Goal: Communication & Community: Ask a question

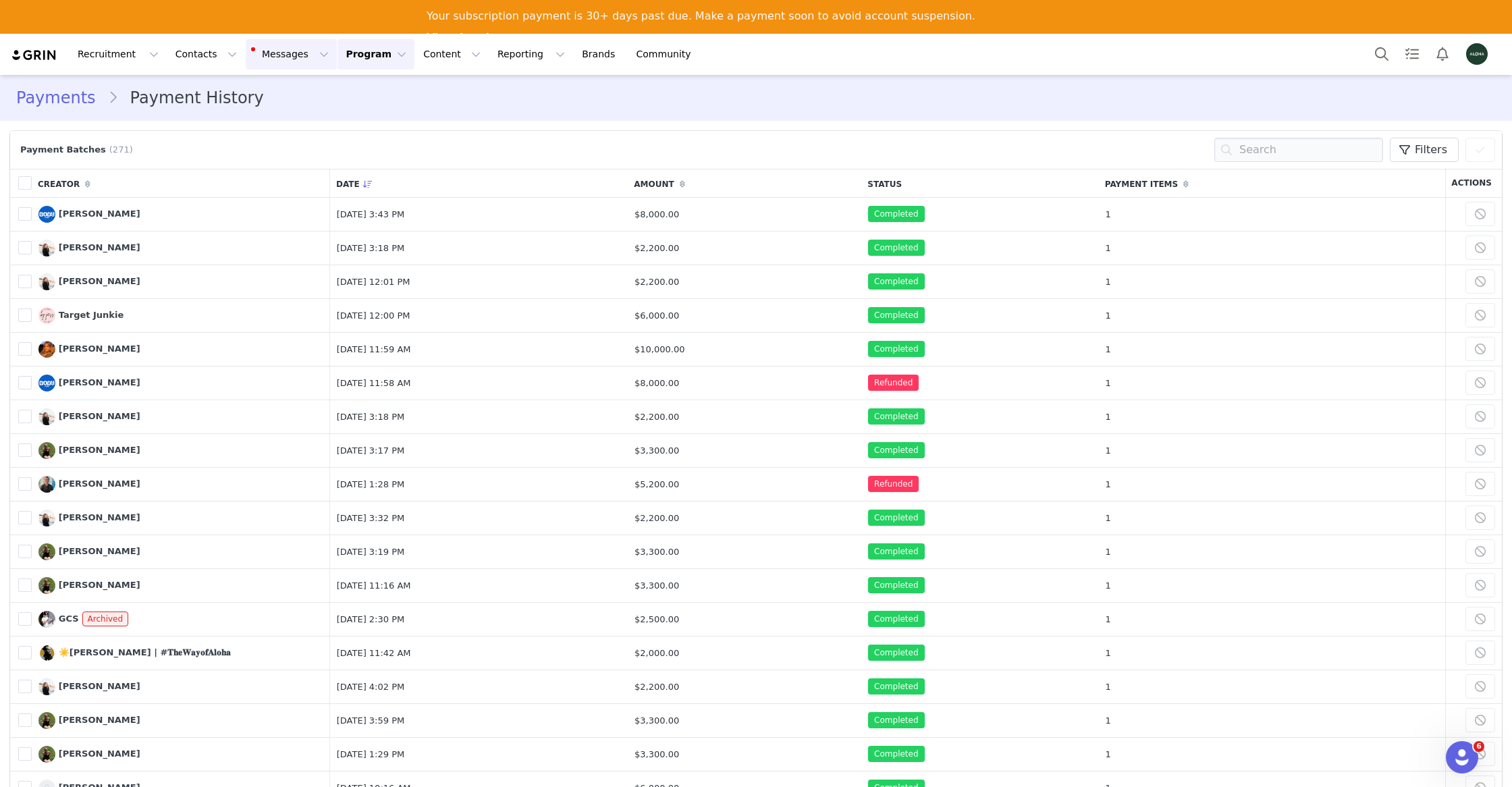
click at [261, 55] on button "Messages Messages" at bounding box center [291, 54] width 91 height 30
click at [338, 58] on button "Program Program" at bounding box center [376, 54] width 77 height 30
click at [347, 104] on link "Activations" at bounding box center [370, 93] width 107 height 25
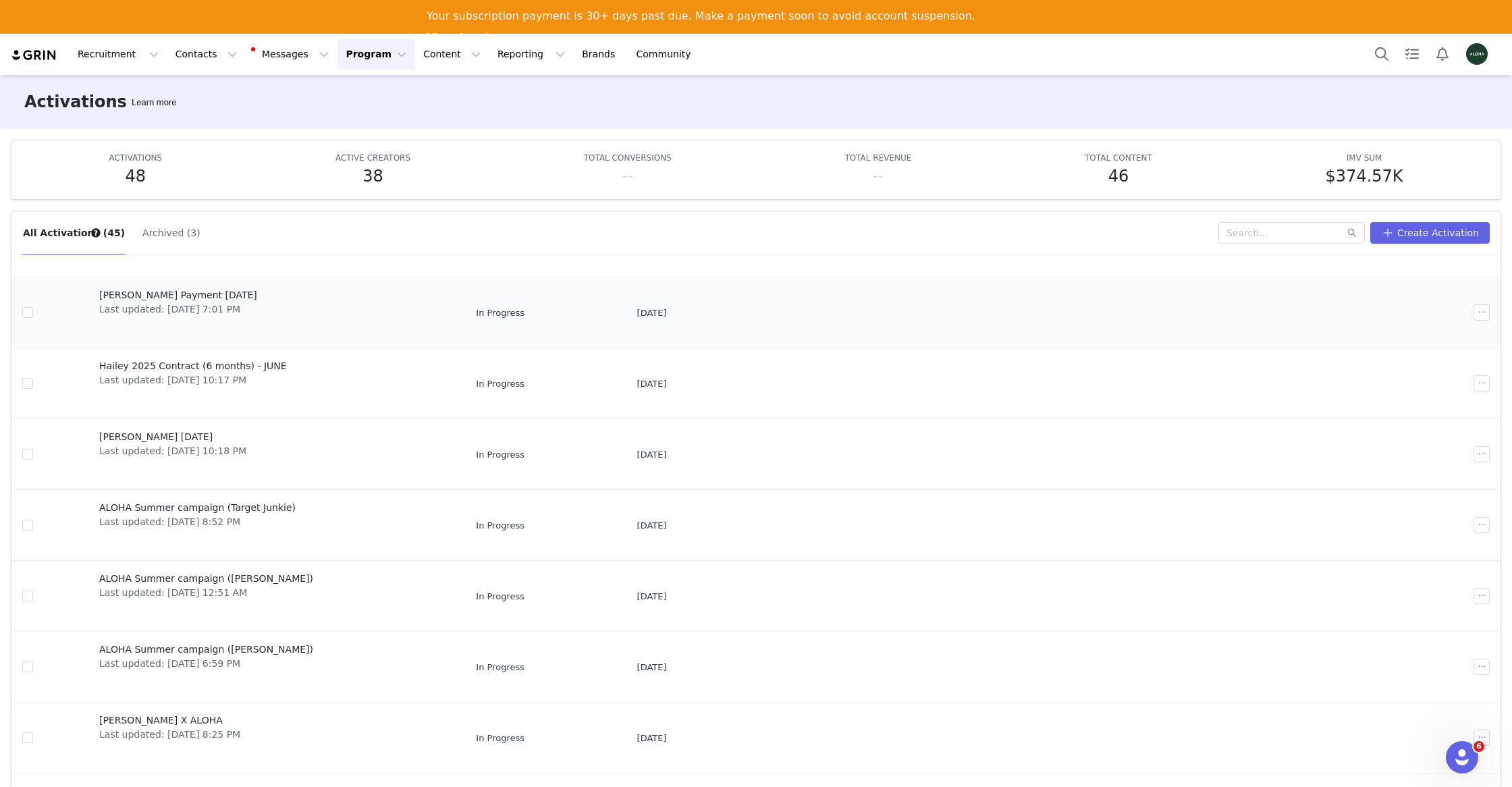
scroll to position [150, 0]
click at [187, 716] on span "[PERSON_NAME] X ALOHA" at bounding box center [170, 723] width 141 height 14
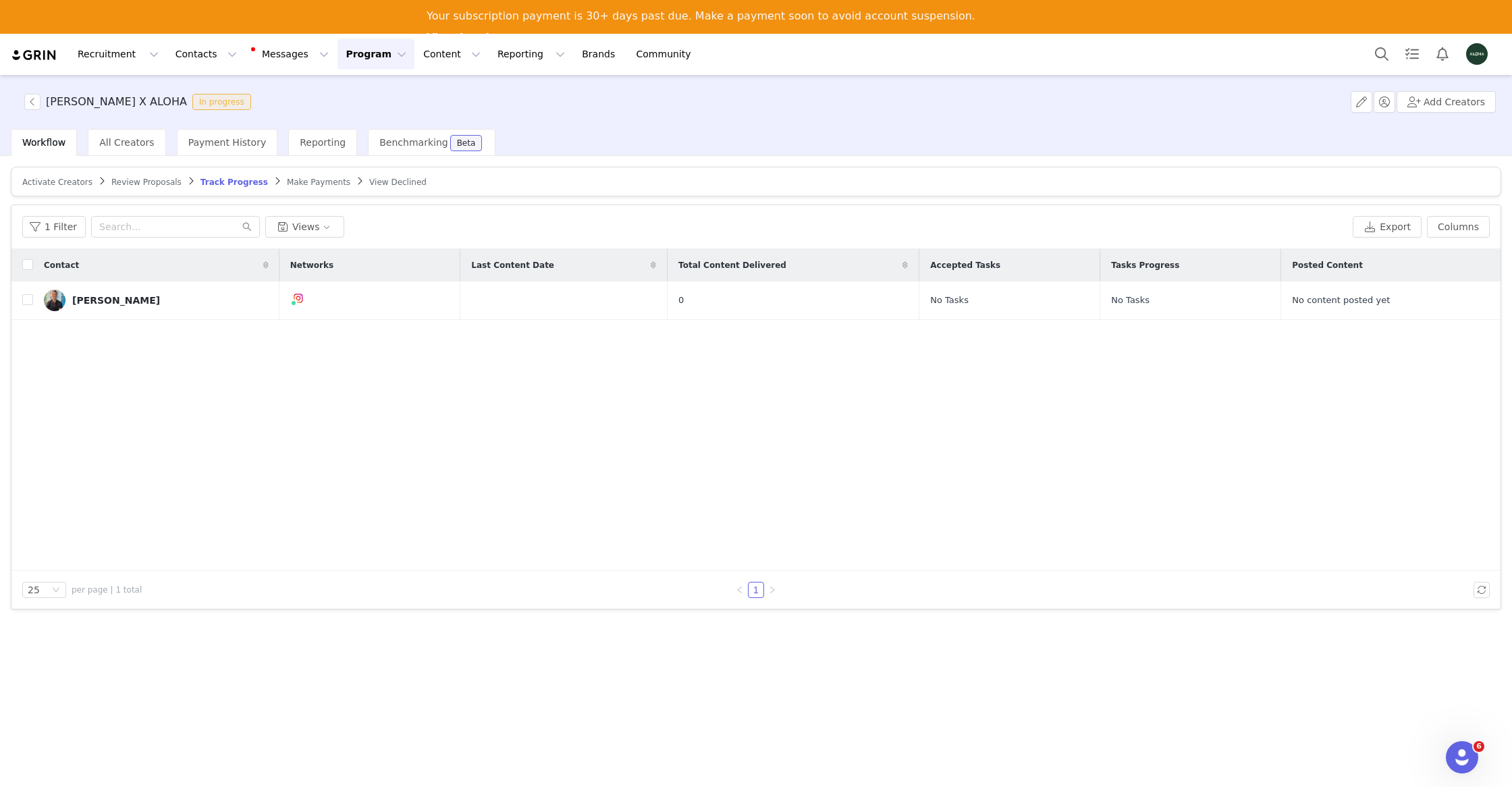
click at [338, 53] on button "Program Program" at bounding box center [376, 54] width 77 height 30
click at [345, 96] on p "Activations" at bounding box center [353, 93] width 52 height 14
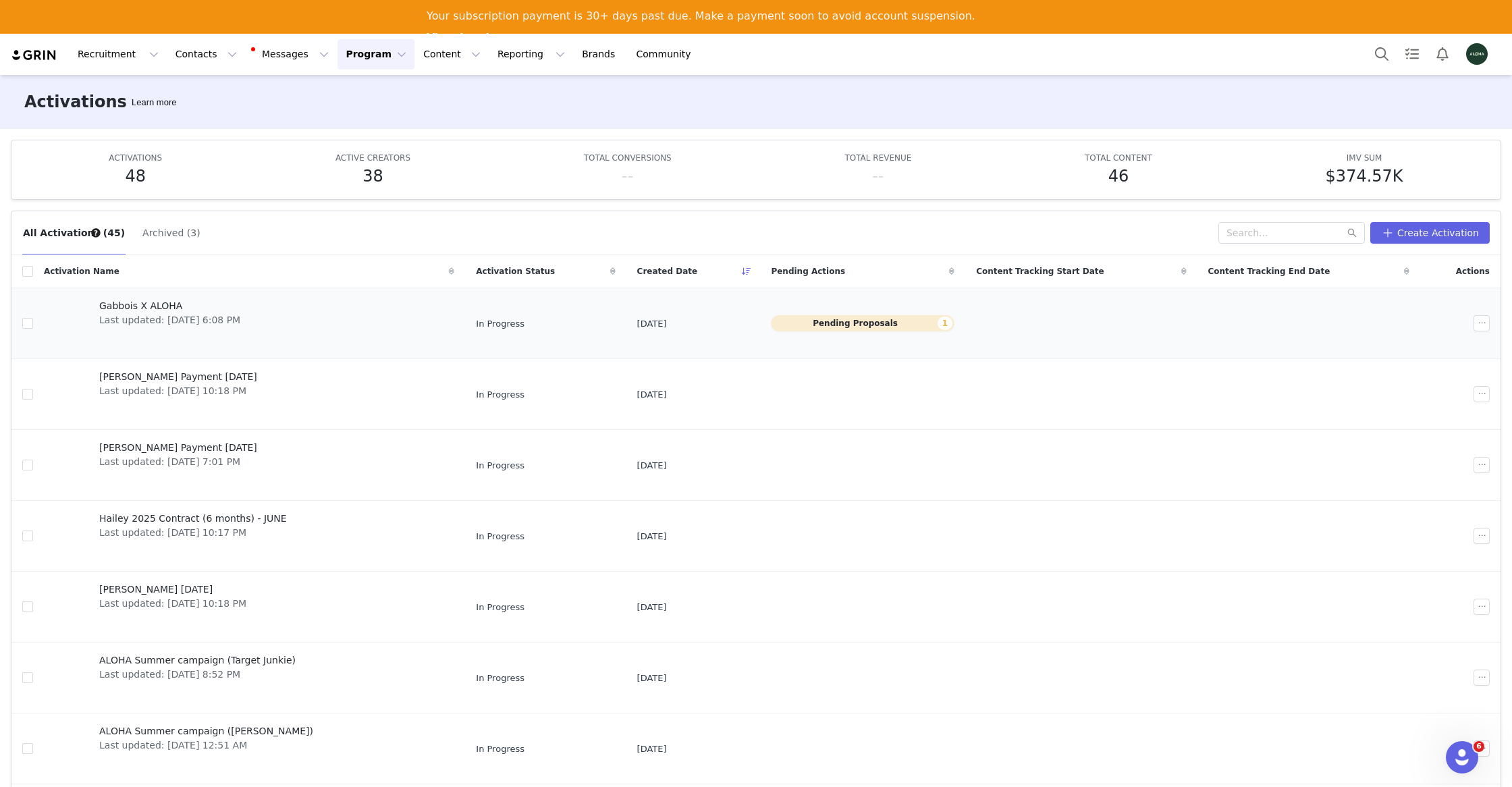
click at [889, 322] on button "Pending Proposals 1" at bounding box center [863, 323] width 184 height 17
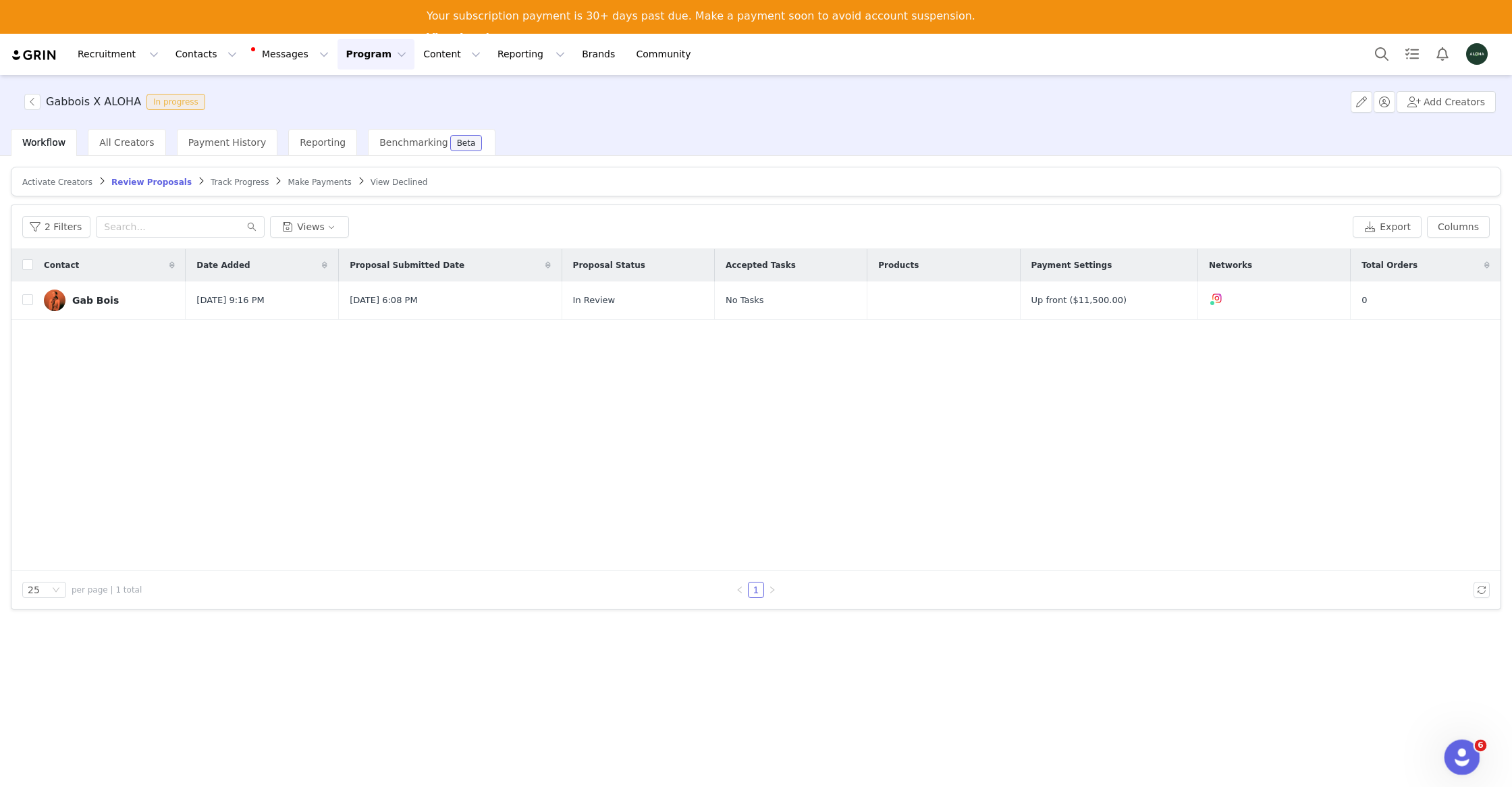
click at [1472, 745] on div "Open Intercom Messenger" at bounding box center [1460, 755] width 44 height 44
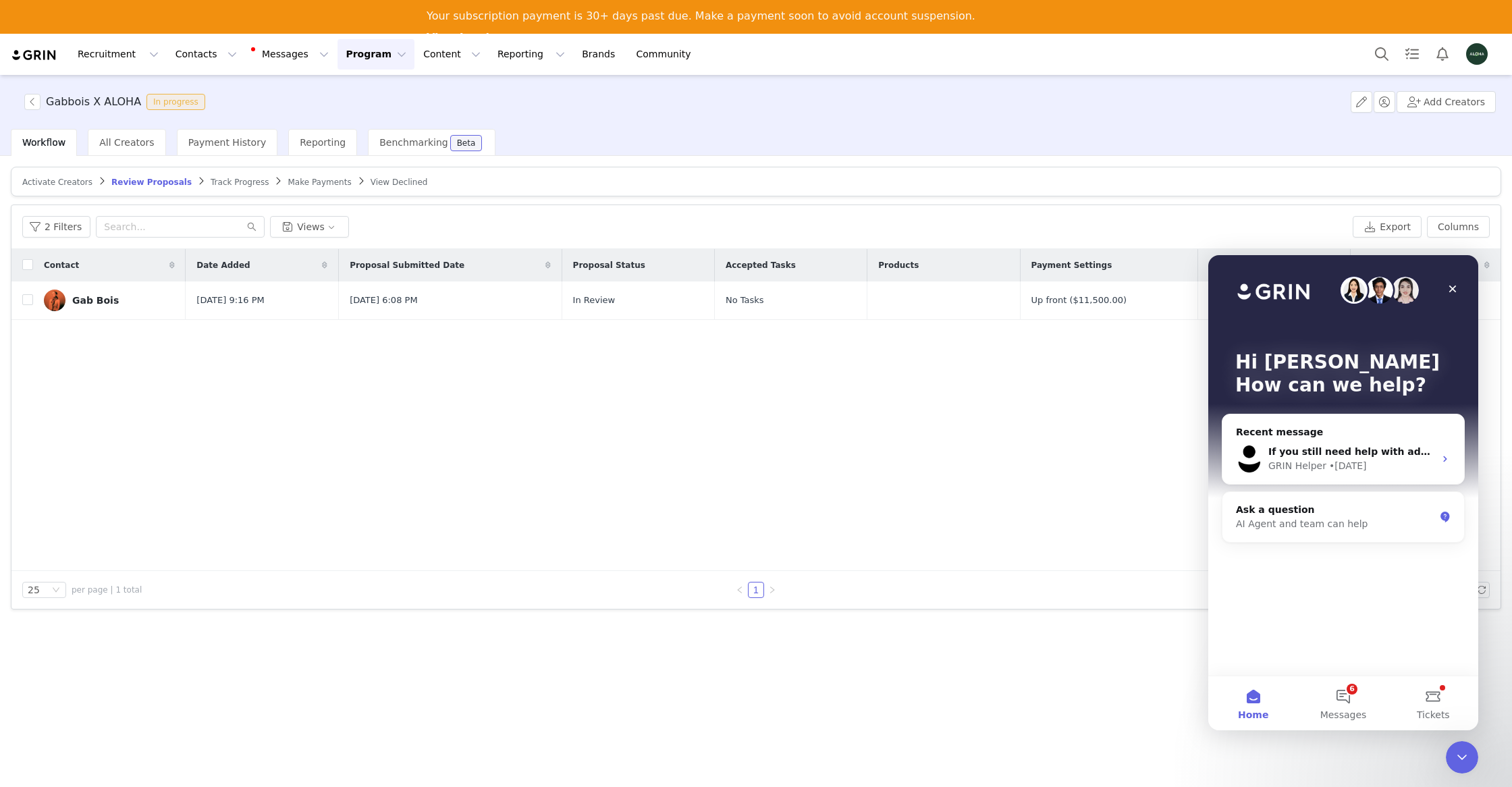
click at [1052, 434] on div "Contact Date Added Proposal Submitted Date Proposal Status Accepted Tasks Produ…" at bounding box center [756, 410] width 1489 height 322
click at [1337, 701] on button "6 Messages" at bounding box center [1343, 703] width 90 height 54
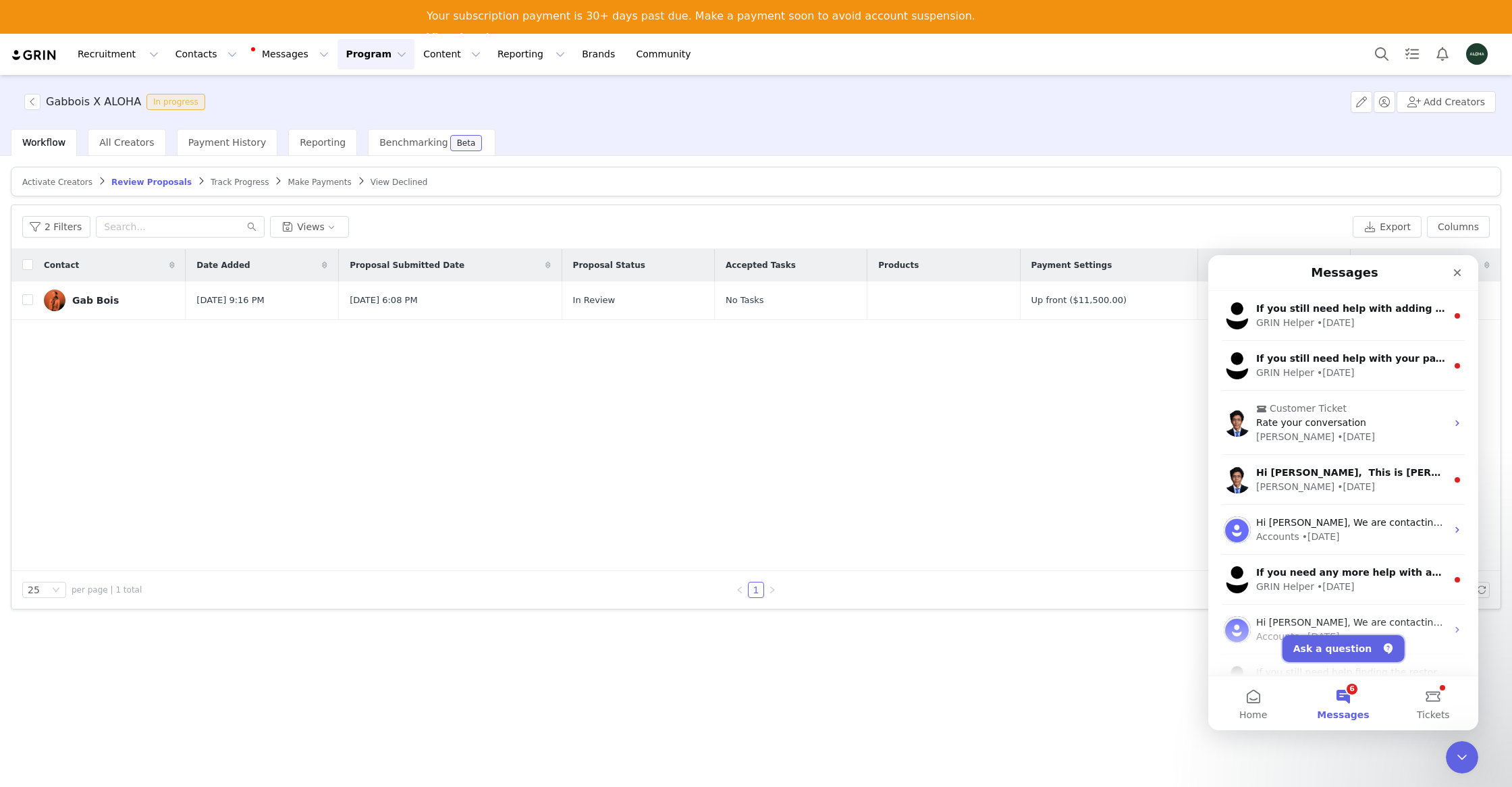
click at [1332, 653] on button "Ask a question" at bounding box center [1344, 649] width 122 height 27
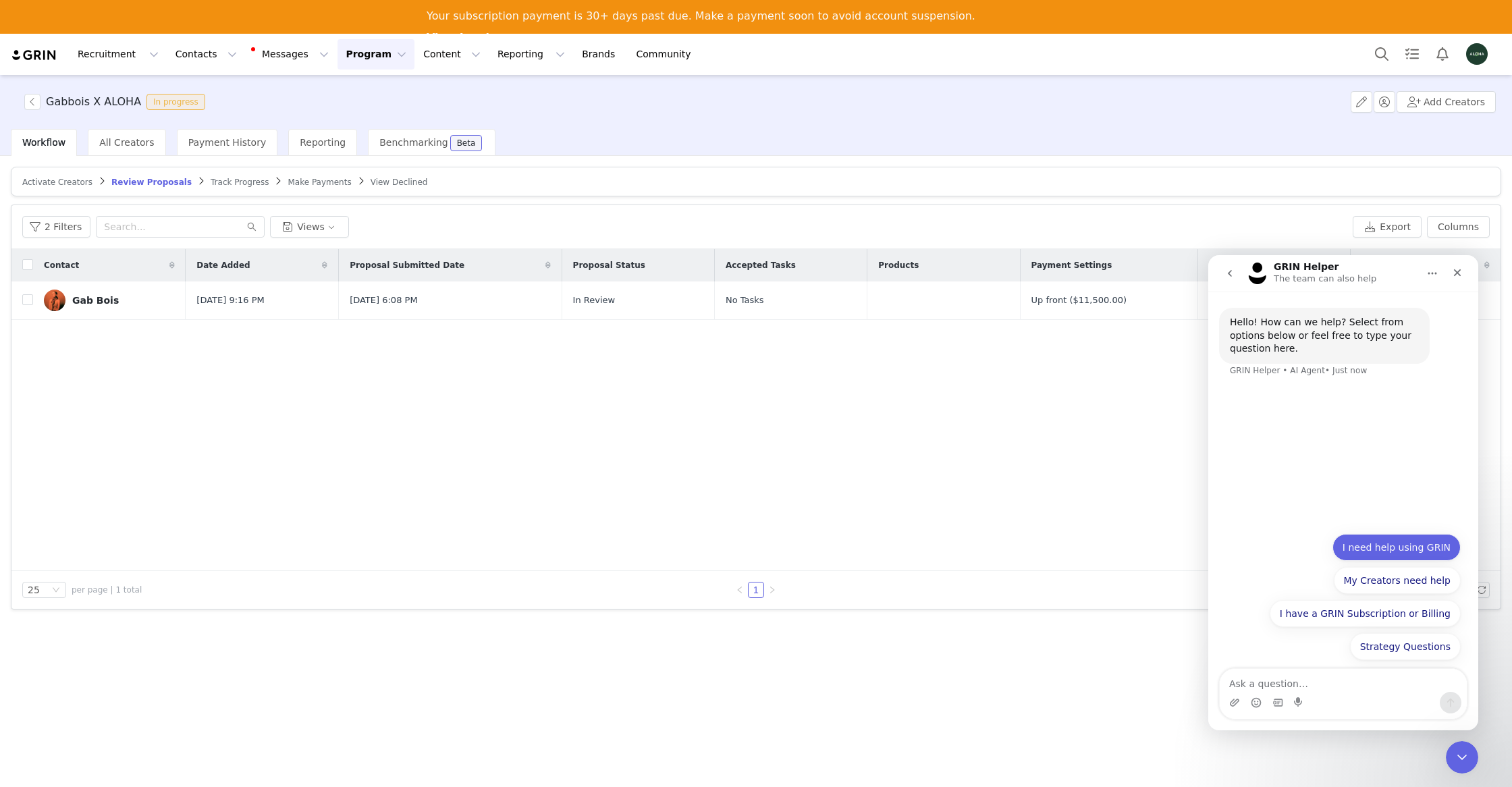
click at [1369, 545] on button "I need help using GRIN" at bounding box center [1396, 548] width 128 height 27
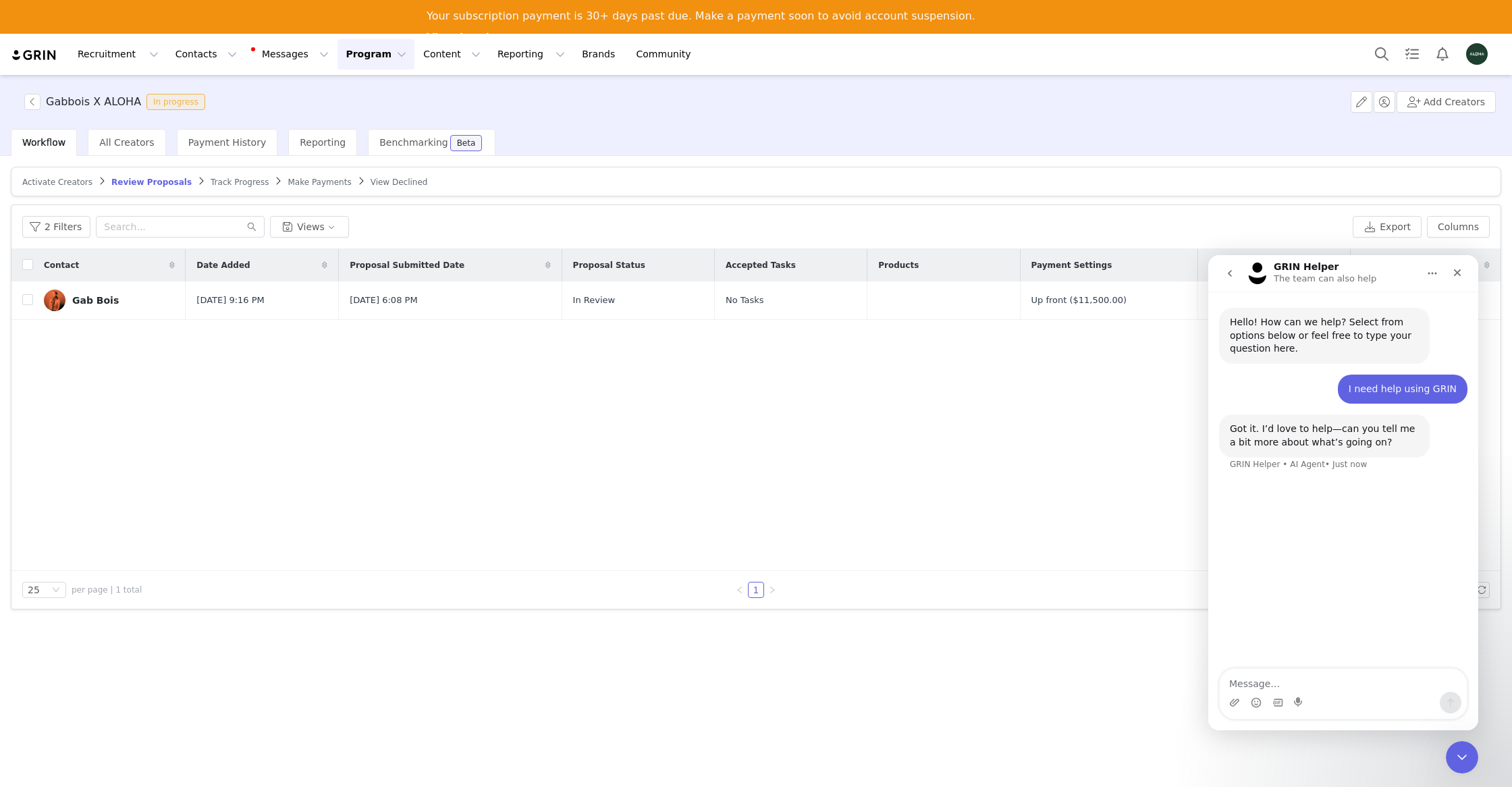
click at [1287, 688] on textarea "Message…" at bounding box center [1344, 681] width 247 height 23
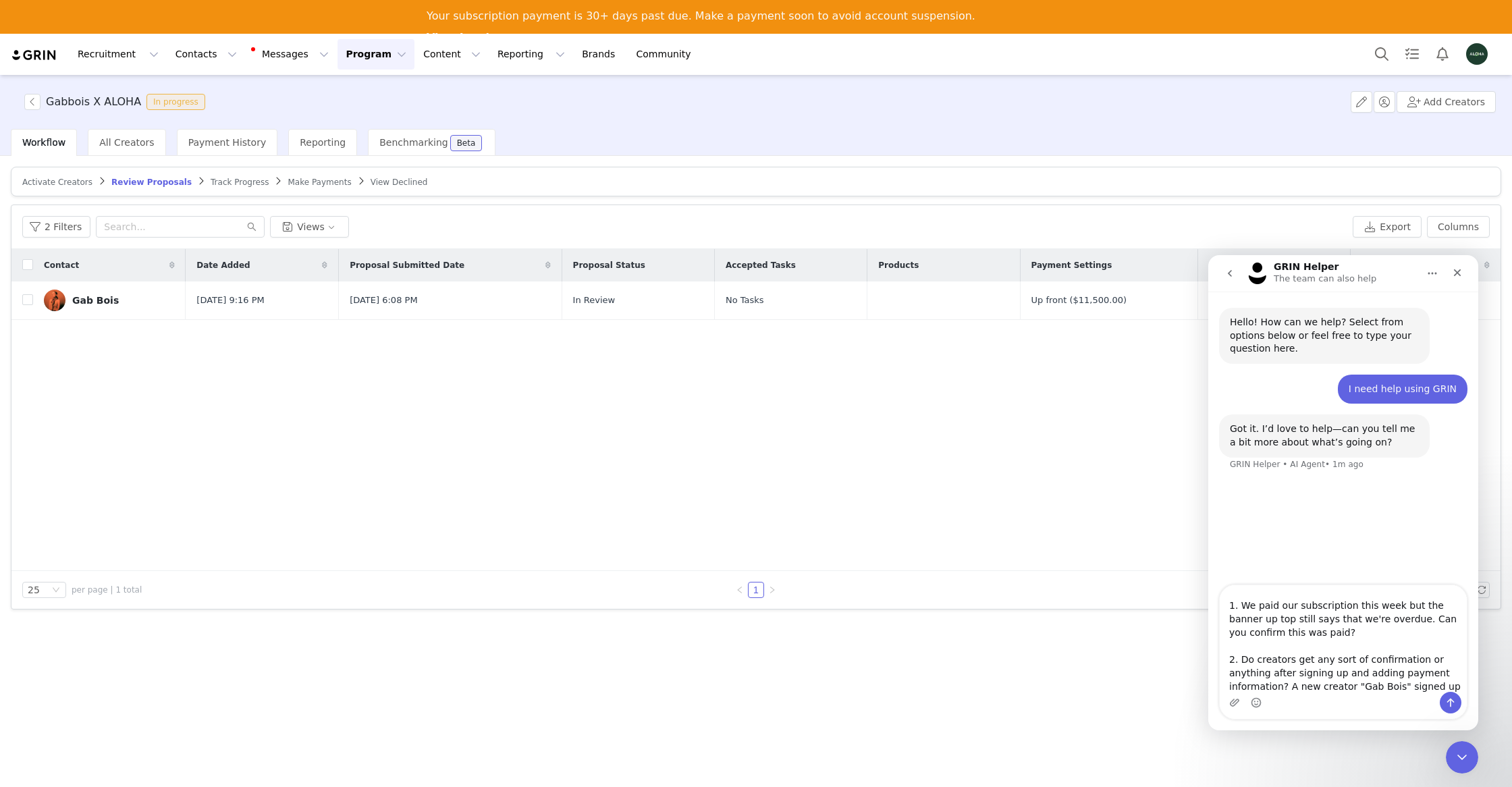
scroll to position [35, 0]
type textarea "I have 2 questions: 1. We paid our subscription this week but the banner up top…"
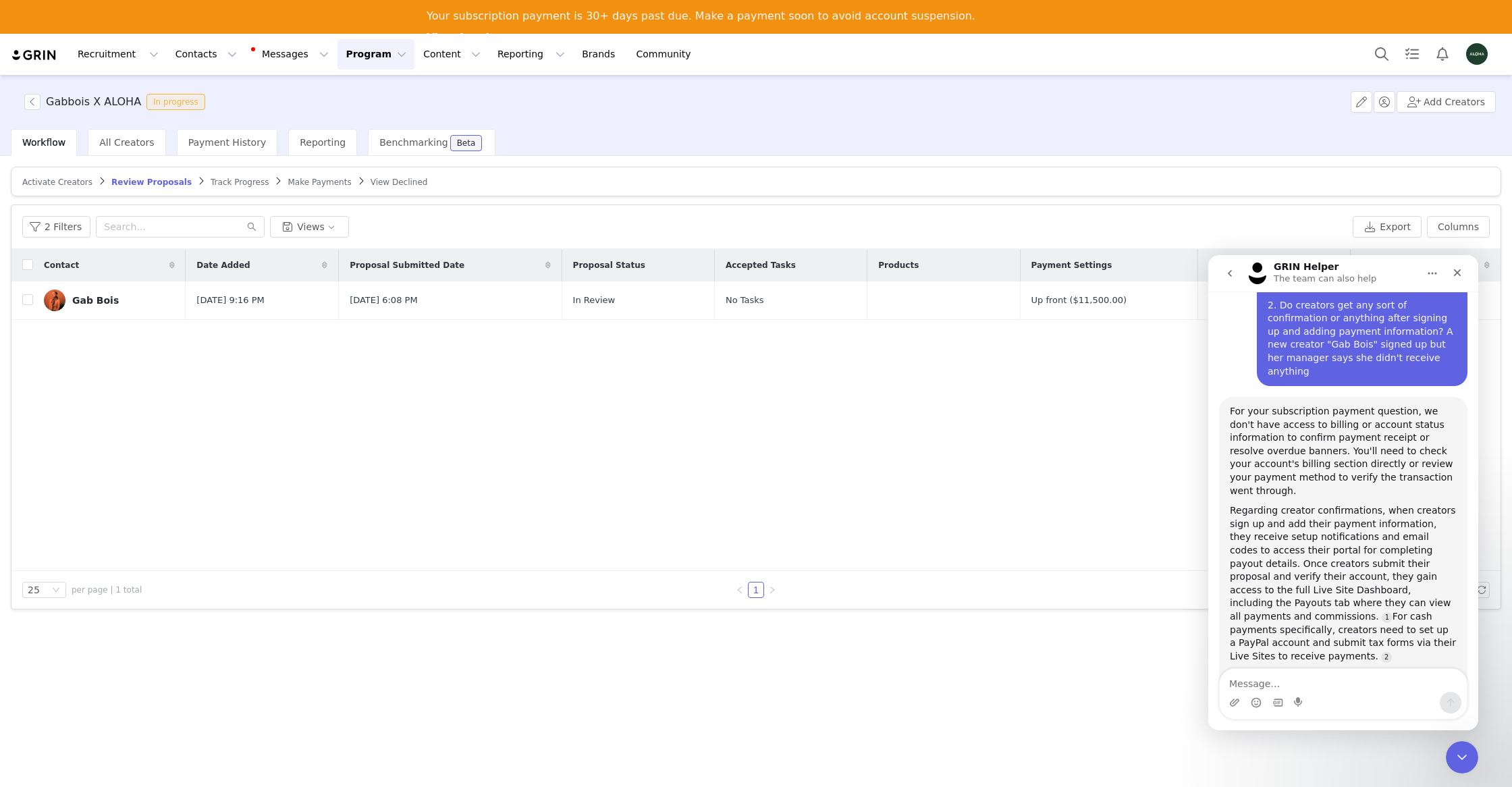
scroll to position [281, 0]
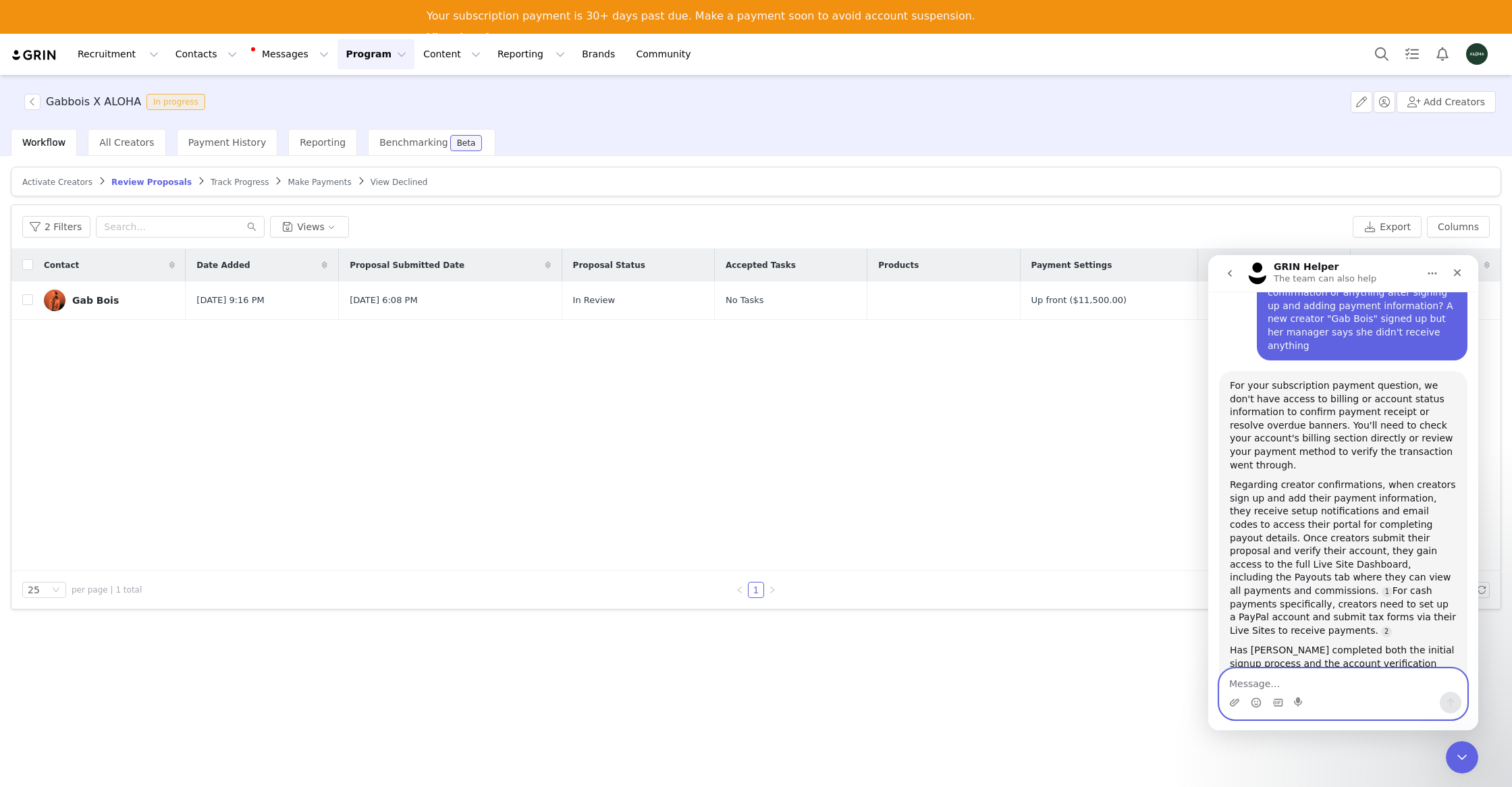
click at [1338, 685] on textarea "Message…" at bounding box center [1344, 681] width 247 height 23
type textarea "h"
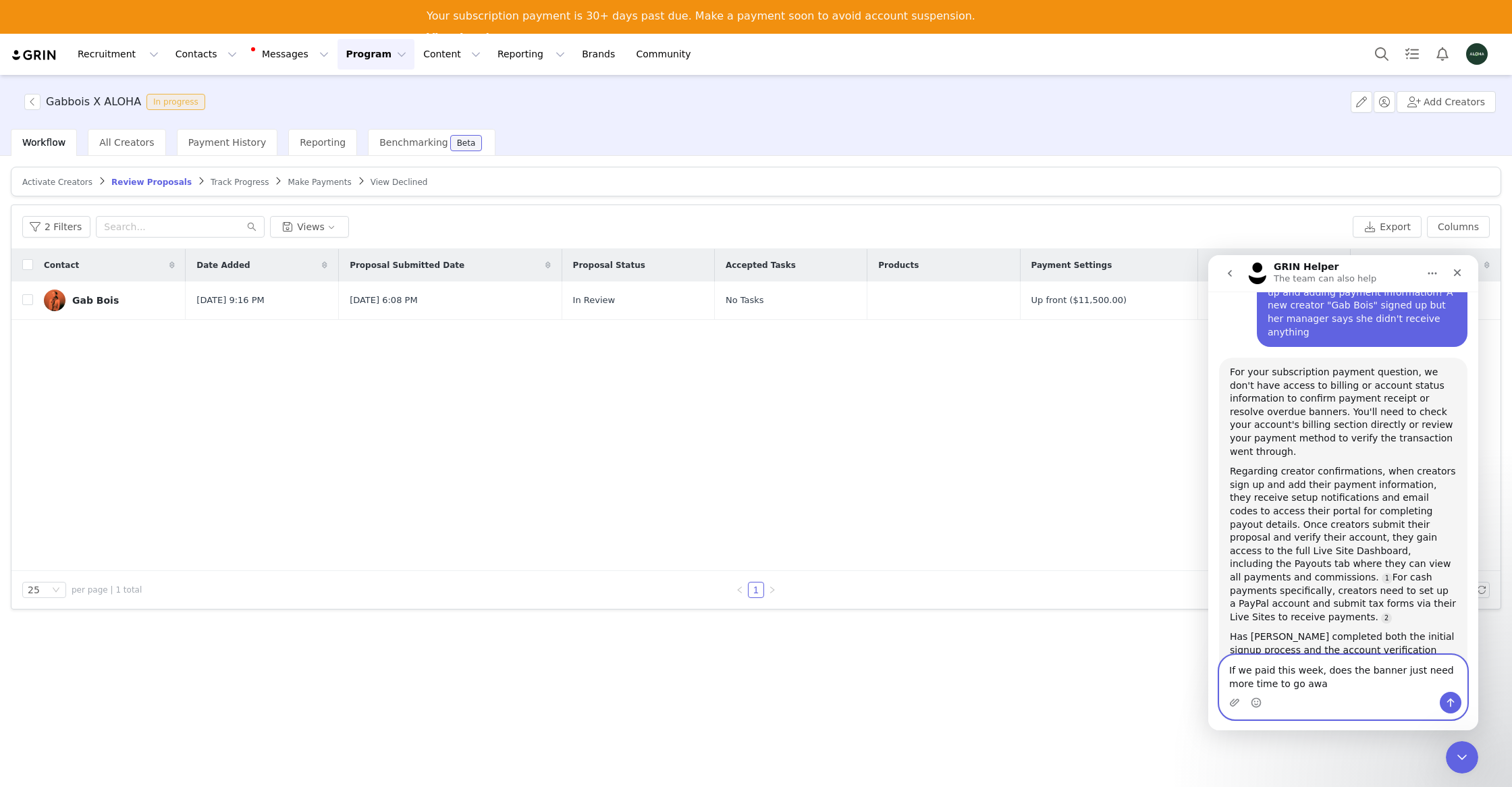
type textarea "If we paid this week, does the banner just need more time to go away"
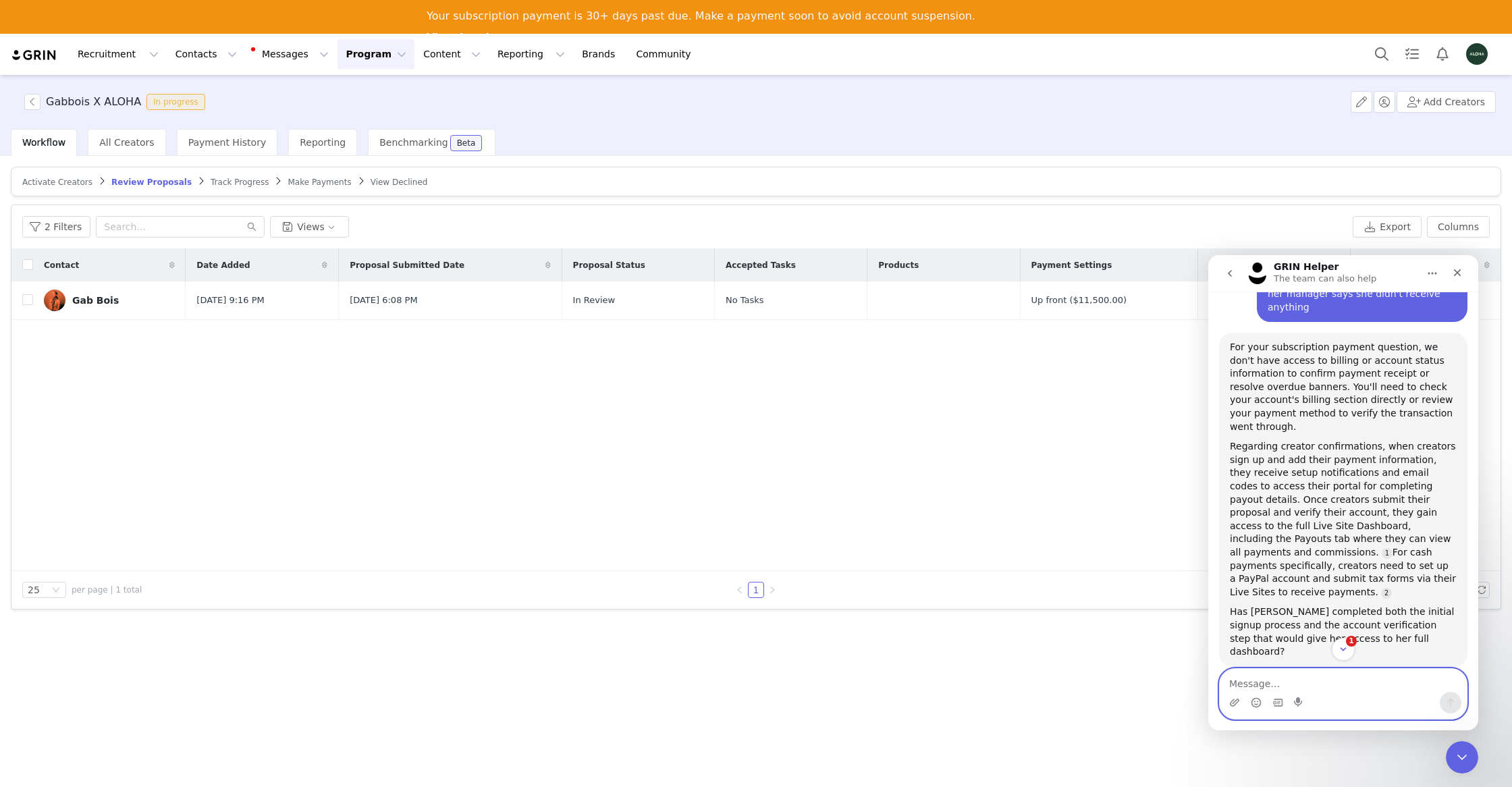
scroll to position [315, 0]
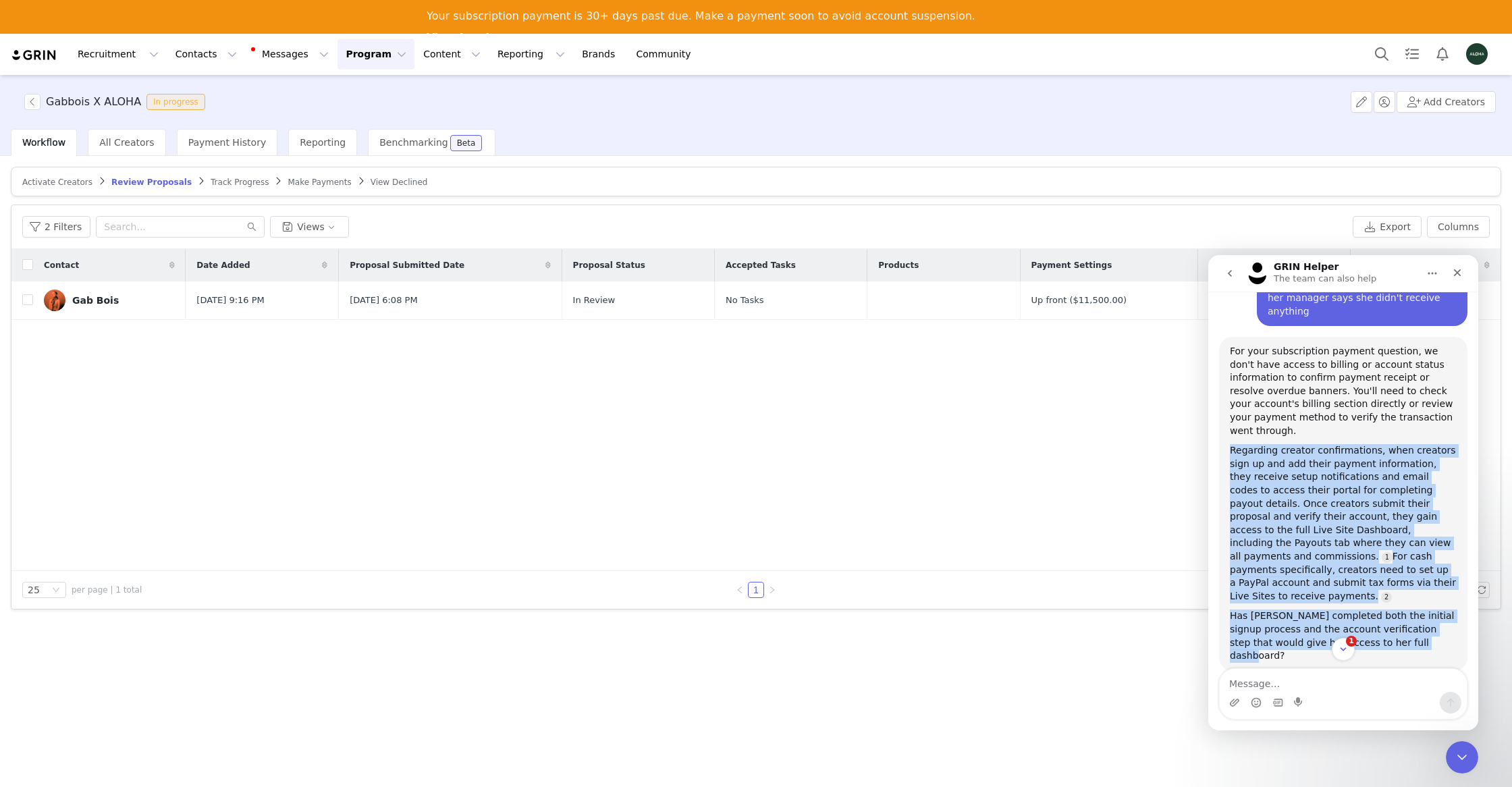
drag, startPoint x: 1232, startPoint y: 409, endPoint x: 1425, endPoint y: 594, distance: 267.3
click at [1425, 594] on div "For your subscription payment question, we don't have access to billing or acco…" at bounding box center [1343, 503] width 227 height 318
copy div "Regarding creator confirmations, when creators sign up and add their payment in…"
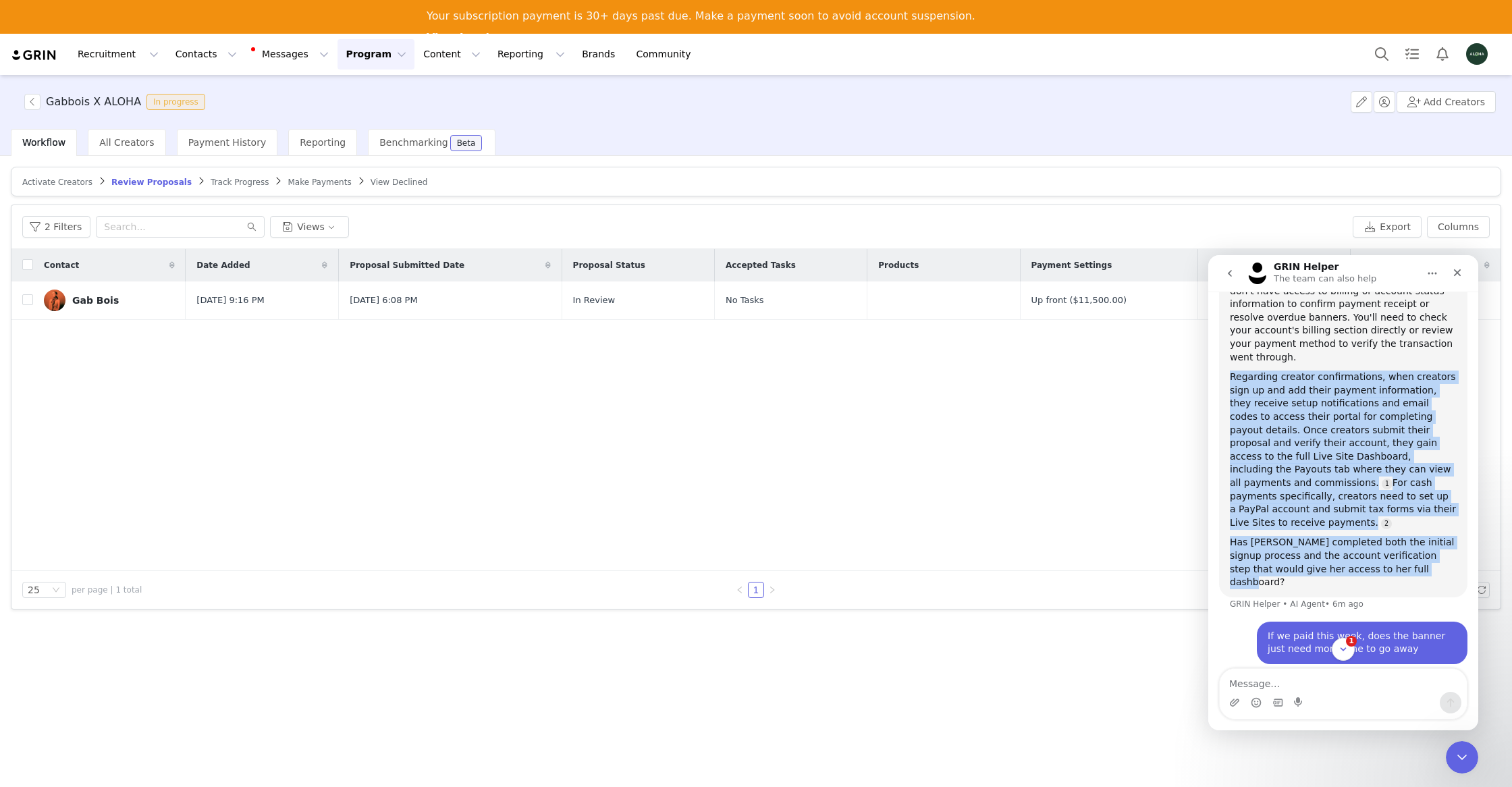
scroll to position [645, 0]
